Goal: Information Seeking & Learning: Learn about a topic

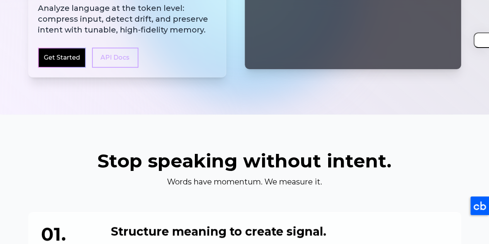
scroll to position [260, 0]
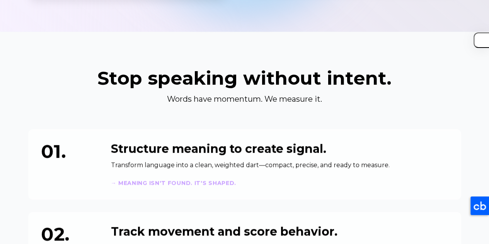
click at [236, 78] on h2 "Stop speaking without intent." at bounding box center [244, 78] width 433 height 19
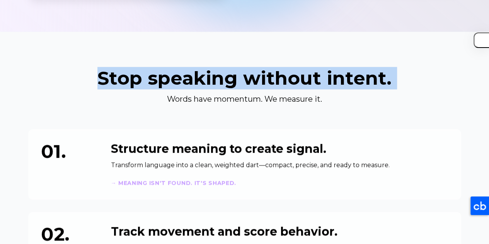
click at [236, 78] on h2 "Stop speaking without intent." at bounding box center [244, 78] width 433 height 19
click at [257, 78] on h2 "Stop speaking without intent." at bounding box center [244, 78] width 433 height 19
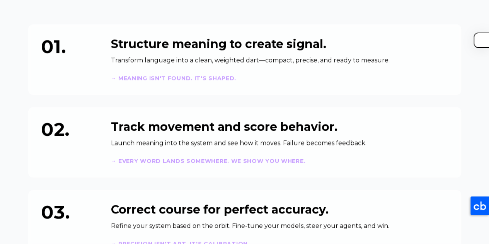
scroll to position [0, 0]
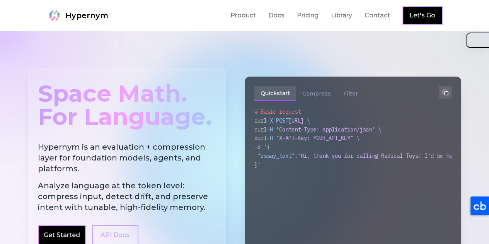
click at [481, 44] on button "button" at bounding box center [477, 39] width 23 height 15
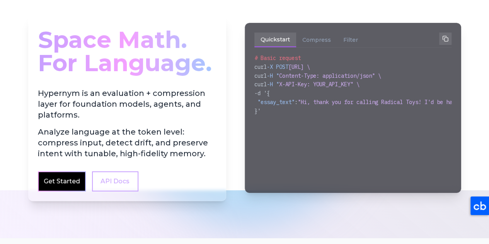
scroll to position [74, 0]
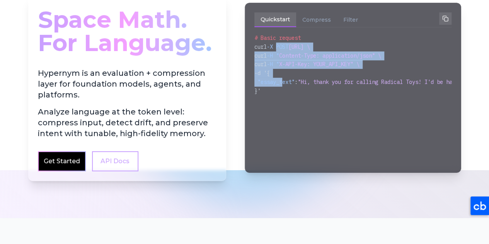
drag, startPoint x: 280, startPoint y: 45, endPoint x: 282, endPoint y: 83, distance: 38.0
click at [282, 83] on div "# Basic request curl -X POST https://api.hypernym.ai/analyze_sync \ curl -H " C…" at bounding box center [353, 65] width 197 height 62
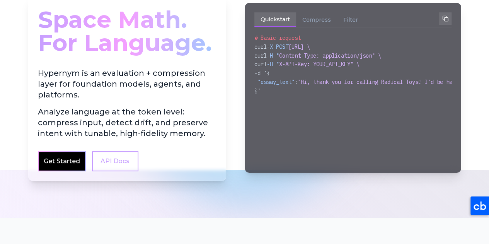
click at [270, 93] on div "}'" at bounding box center [353, 91] width 197 height 9
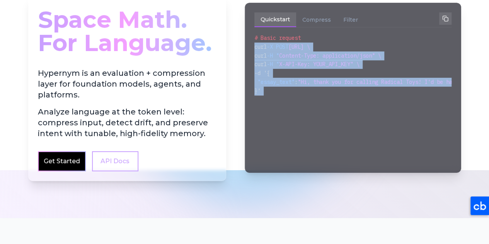
drag, startPoint x: 270, startPoint y: 93, endPoint x: 257, endPoint y: 43, distance: 51.5
click at [257, 43] on div "# Basic request curl -X POST https://api.hypernym.ai/analyze_sync \ curl -H " C…" at bounding box center [353, 65] width 197 height 62
click at [309, 67] on span "X-API-Key: YOUR_API_KEY" \" at bounding box center [319, 64] width 80 height 7
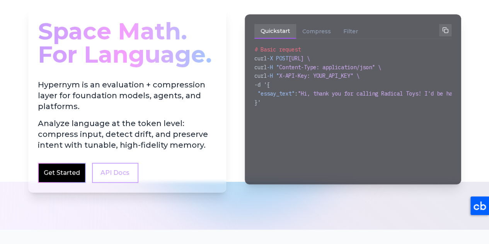
scroll to position [0, 0]
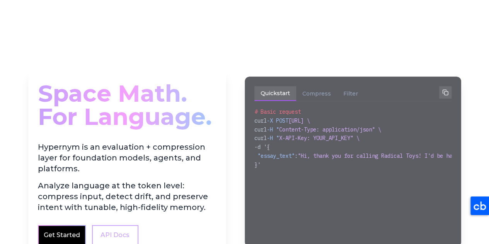
click at [192, 120] on div "Space Math. For Language." at bounding box center [127, 105] width 179 height 54
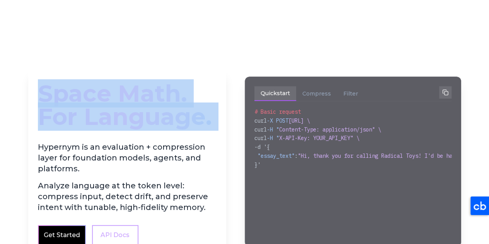
click at [192, 120] on div "Space Math. For Language." at bounding box center [127, 105] width 179 height 54
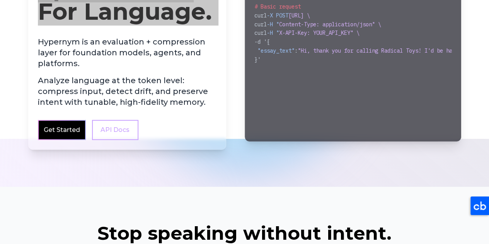
scroll to position [130, 0]
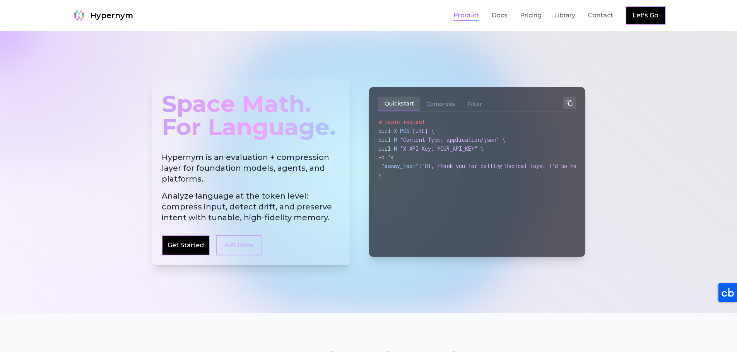
click at [458, 16] on link "Product" at bounding box center [466, 15] width 26 height 9
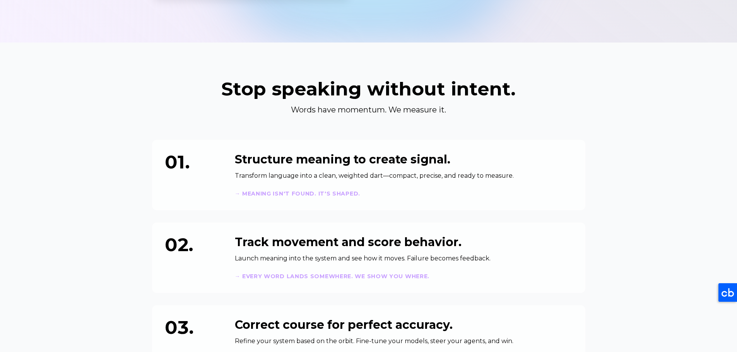
click at [366, 95] on h2 "Stop speaking without intent." at bounding box center [368, 89] width 433 height 19
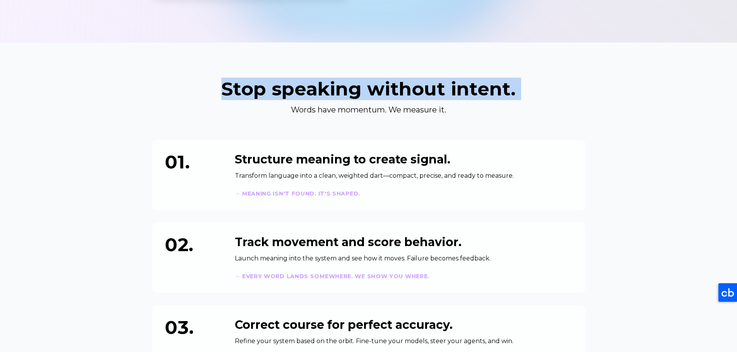
click at [366, 95] on h2 "Stop speaking without intent." at bounding box center [368, 89] width 433 height 19
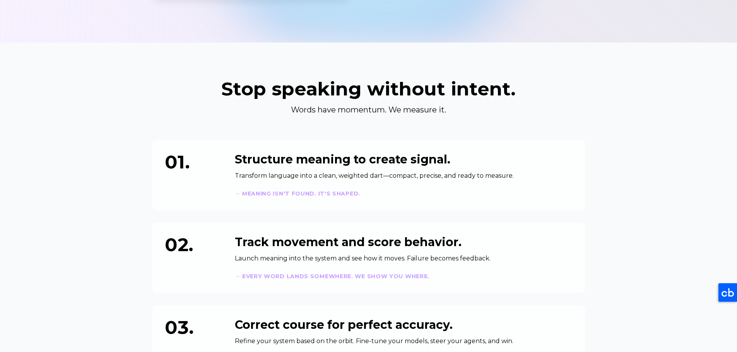
click at [347, 105] on p "Words have momentum. We measure it." at bounding box center [368, 109] width 297 height 11
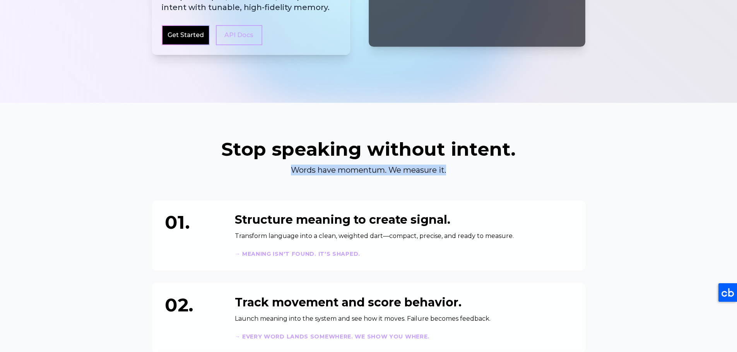
scroll to position [0, 0]
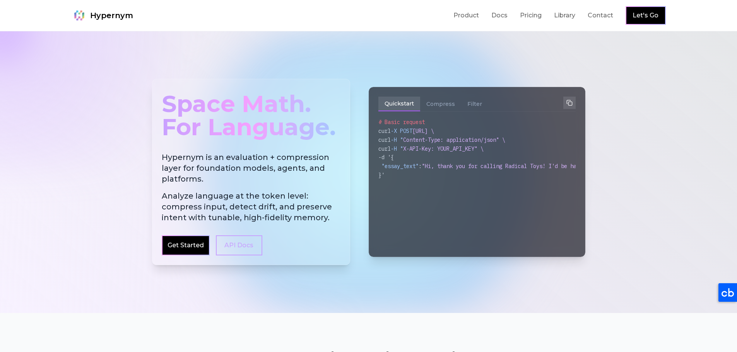
click at [737, 43] on button "button" at bounding box center [744, 38] width 15 height 13
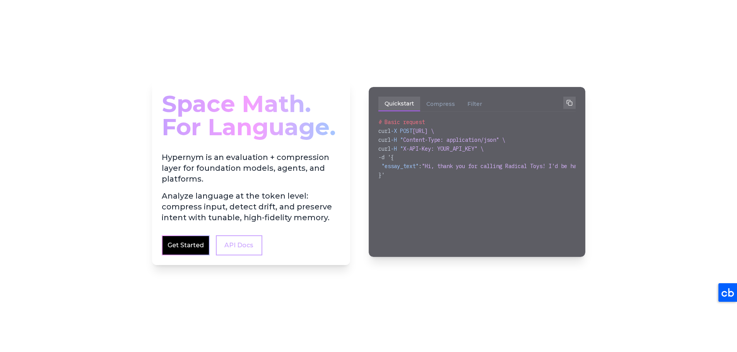
click at [381, 60] on div "Space Math. For Language. Hypernym is an evaluation + compression layer for fou…" at bounding box center [369, 172] width 446 height 261
